Goal: Information Seeking & Learning: Learn about a topic

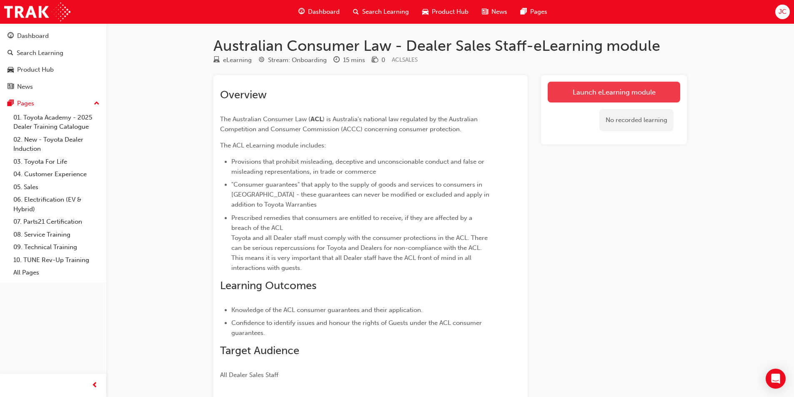
click at [598, 91] on link "Launch eLearning module" at bounding box center [614, 92] width 133 height 21
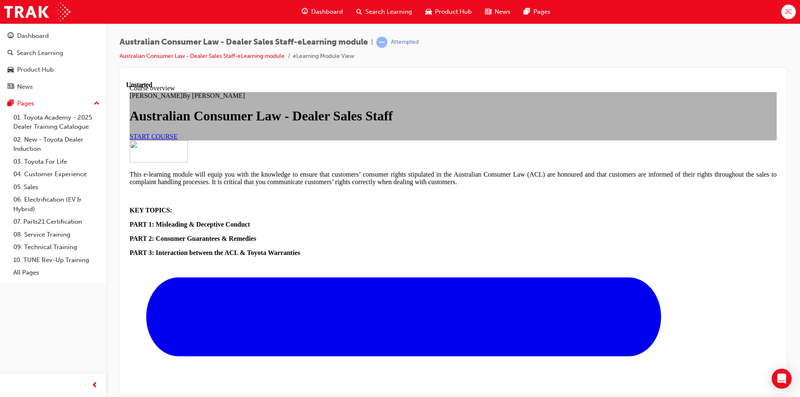
click at [178, 140] on span "START COURSE" at bounding box center [154, 136] width 48 height 7
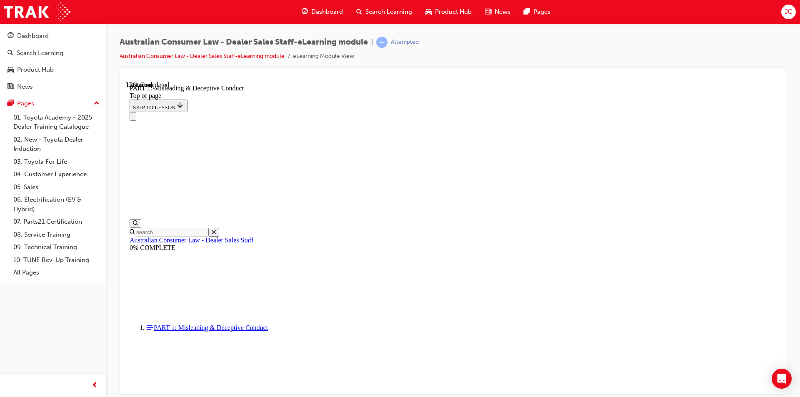
scroll to position [526, 0]
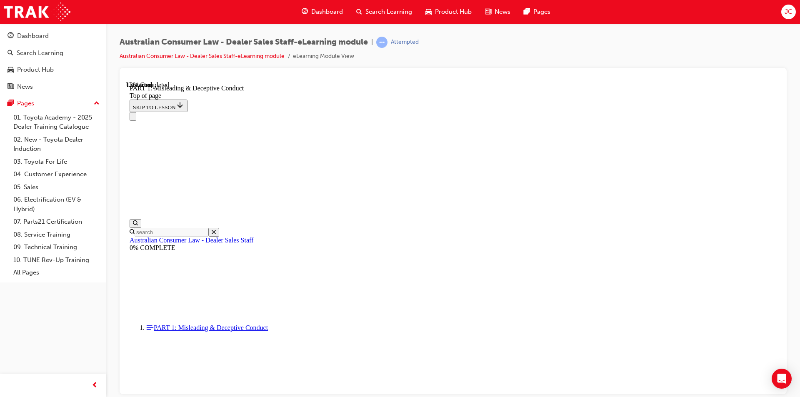
scroll to position [606, 0]
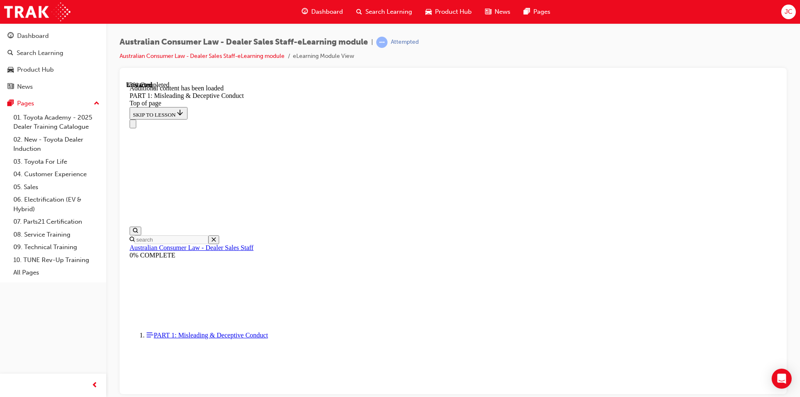
scroll to position [984, 0]
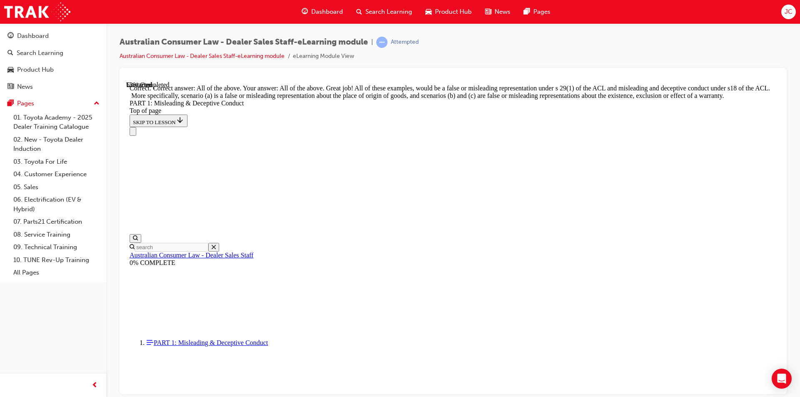
scroll to position [1420, 0]
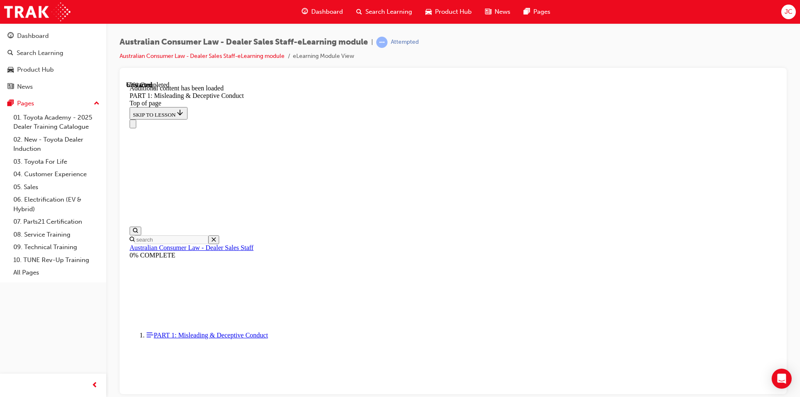
scroll to position [1645, 0]
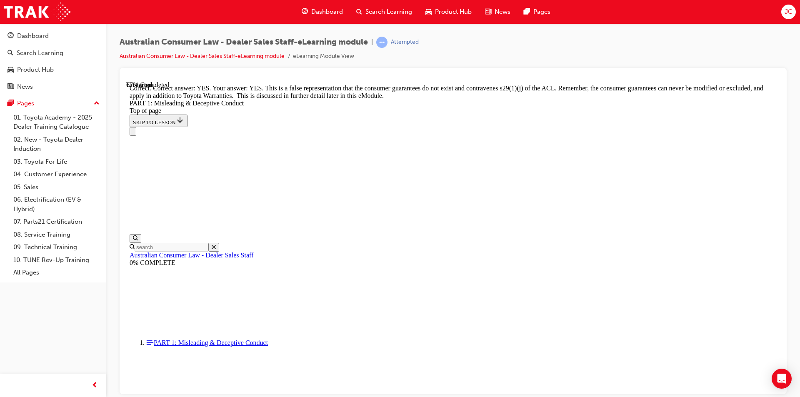
scroll to position [1770, 0]
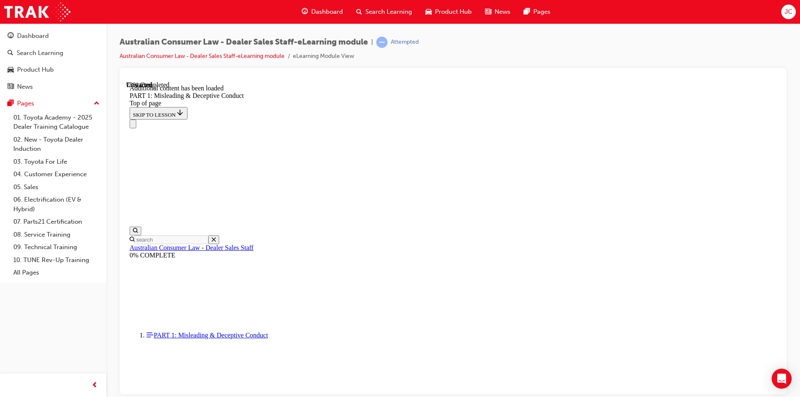
scroll to position [2037, 0]
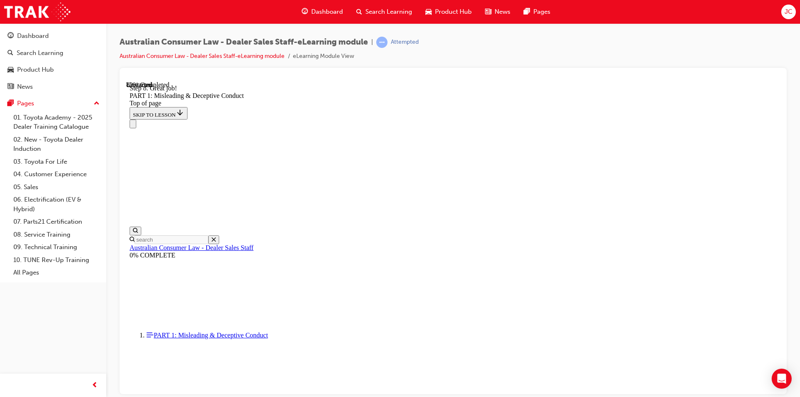
drag, startPoint x: 579, startPoint y: 321, endPoint x: 579, endPoint y: 315, distance: 5.8
drag, startPoint x: 563, startPoint y: 335, endPoint x: 549, endPoint y: 335, distance: 14.2
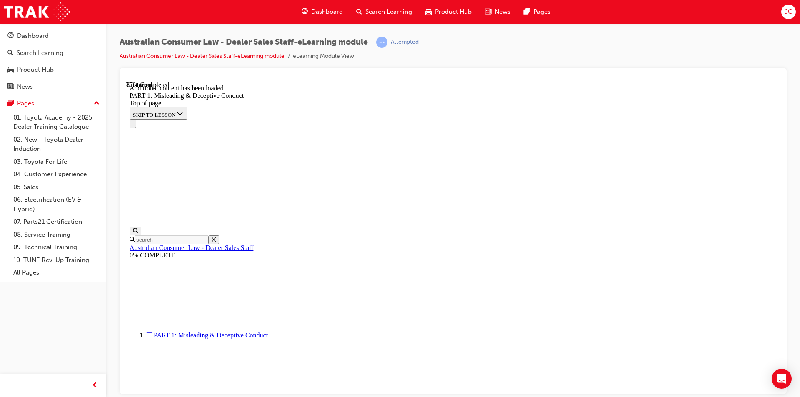
drag, startPoint x: 549, startPoint y: 335, endPoint x: 552, endPoint y: 329, distance: 6.2
drag, startPoint x: 517, startPoint y: 209, endPoint x: 517, endPoint y: 204, distance: 5.0
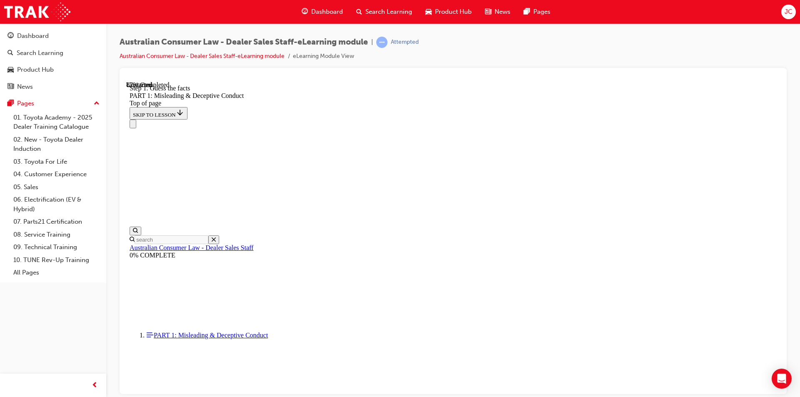
scroll to position [2262, 0]
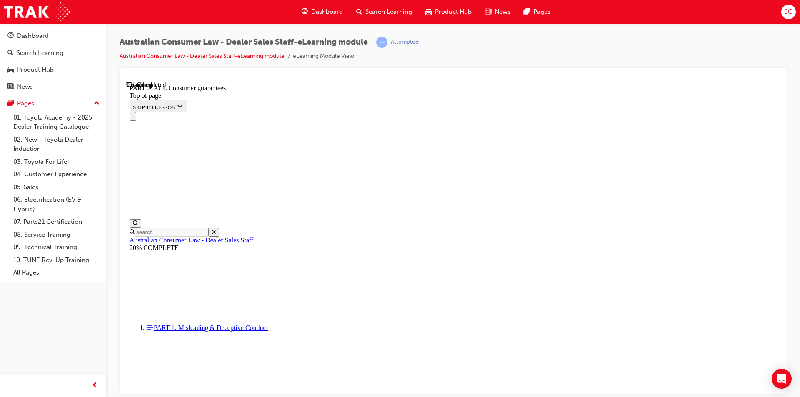
scroll to position [1334, 0]
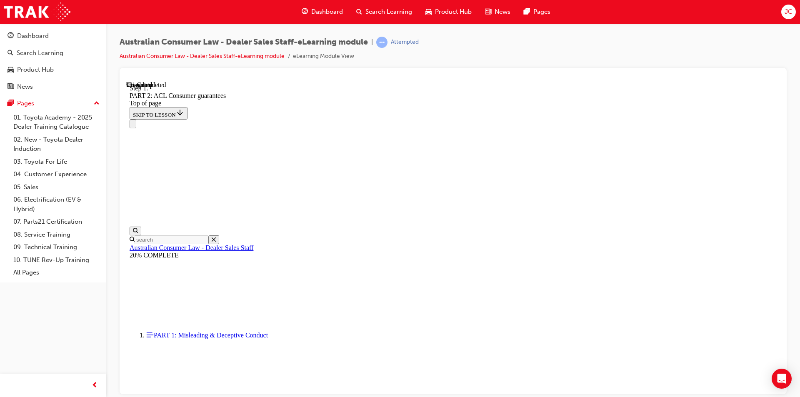
scroll to position [1351, 0]
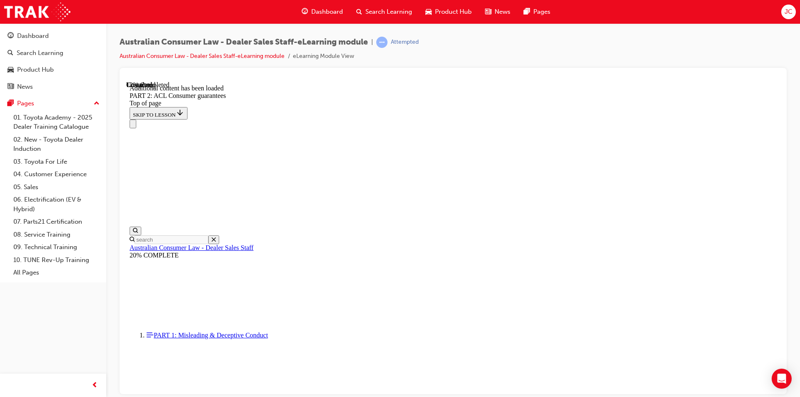
scroll to position [1577, 0]
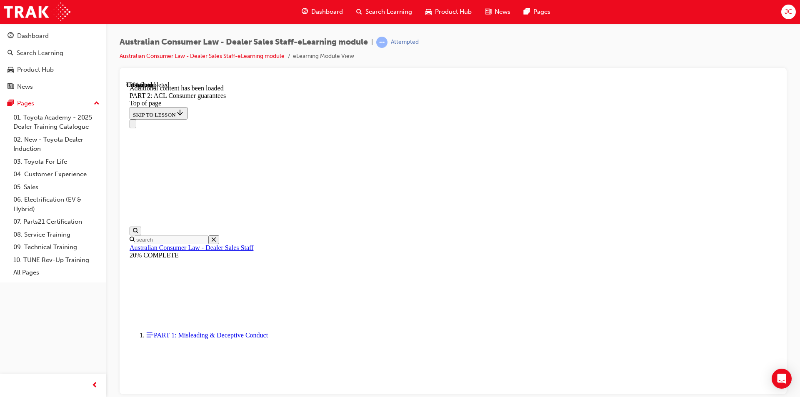
scroll to position [2026, 0]
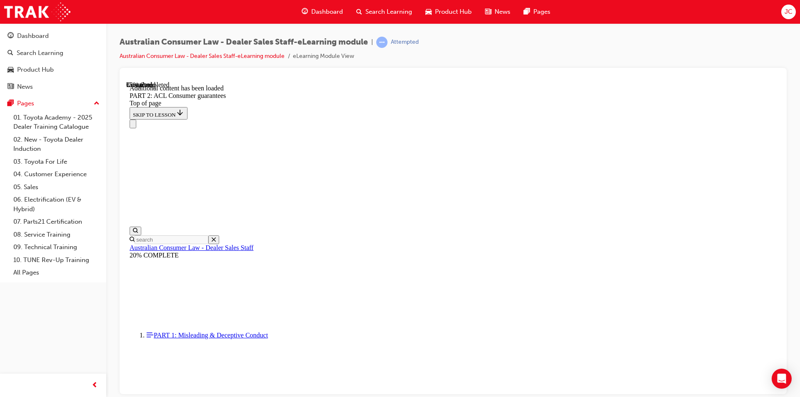
scroll to position [3680, 0]
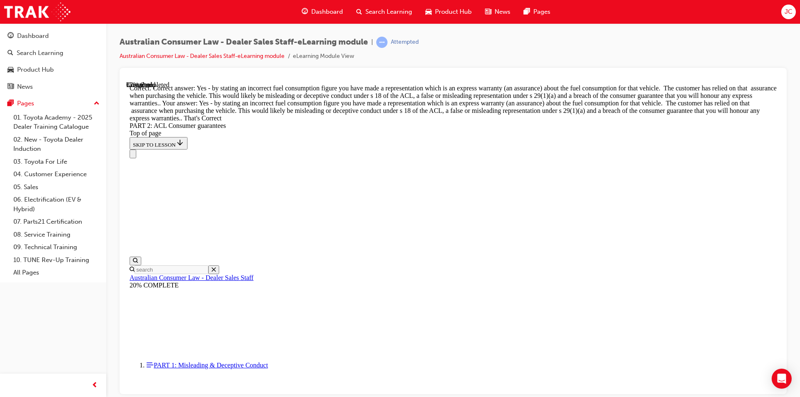
scroll to position [3791, 0]
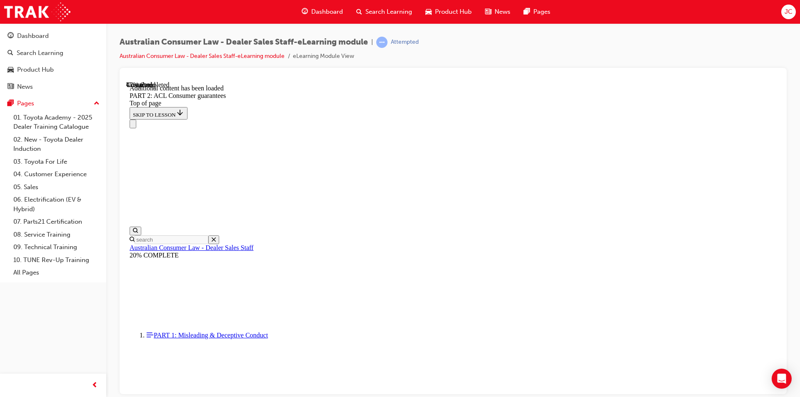
scroll to position [4183, 0]
